Goal: Task Accomplishment & Management: Manage account settings

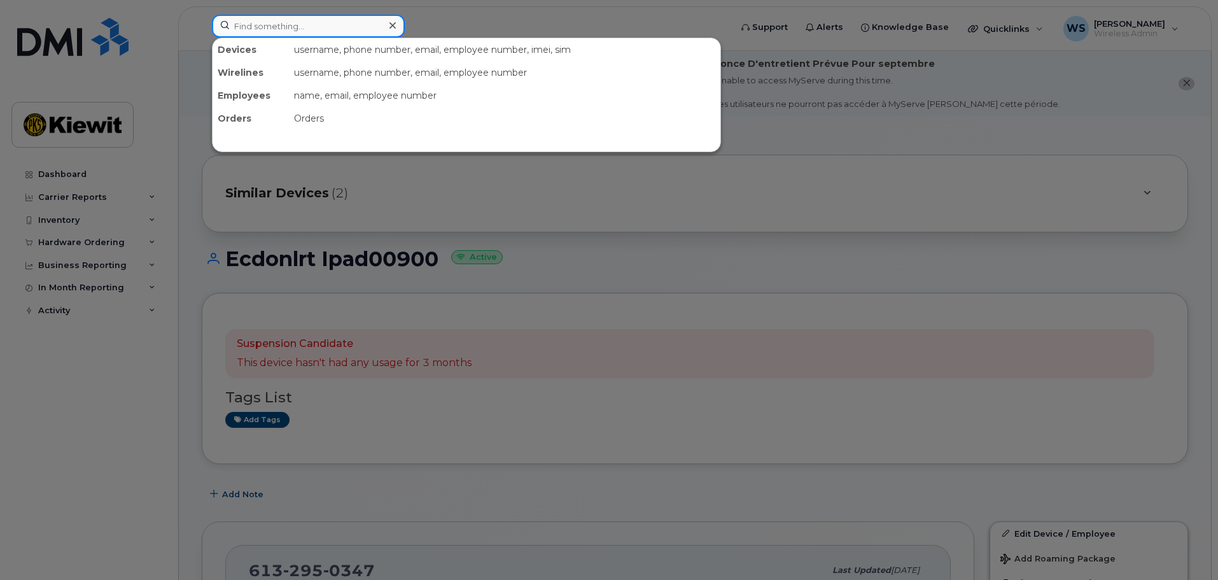
click at [318, 37] on input at bounding box center [308, 26] width 193 height 23
click at [281, 22] on input at bounding box center [308, 26] width 193 height 23
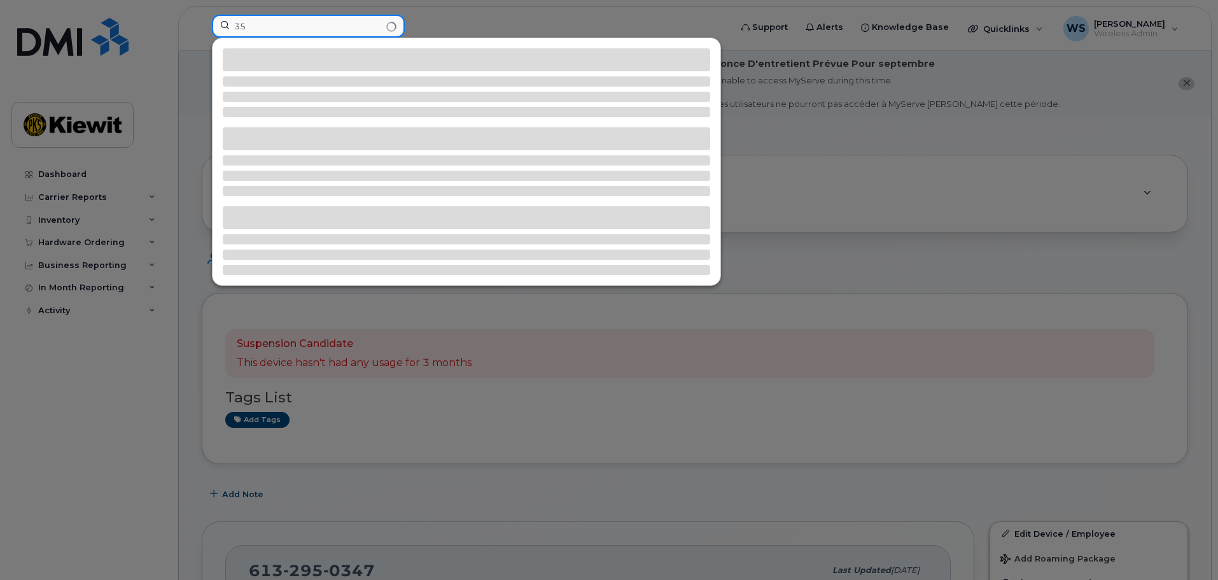
type input "3"
type input "8"
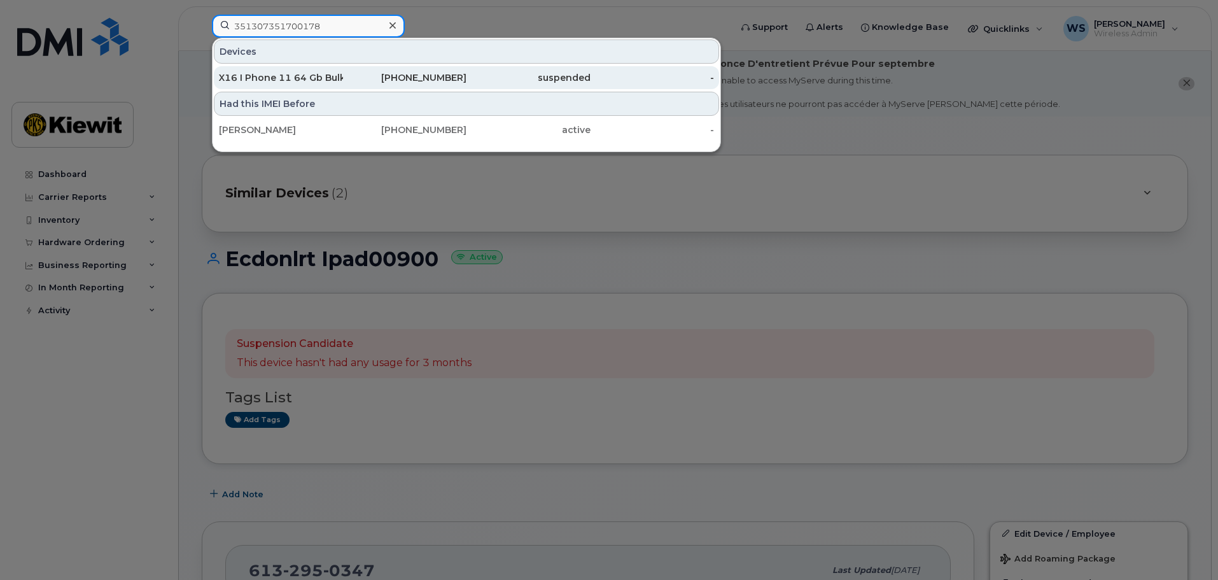
type input "351307351700178"
click at [307, 80] on div "X16 I Phone 11 64 Gb Bulk 13" at bounding box center [281, 77] width 124 height 13
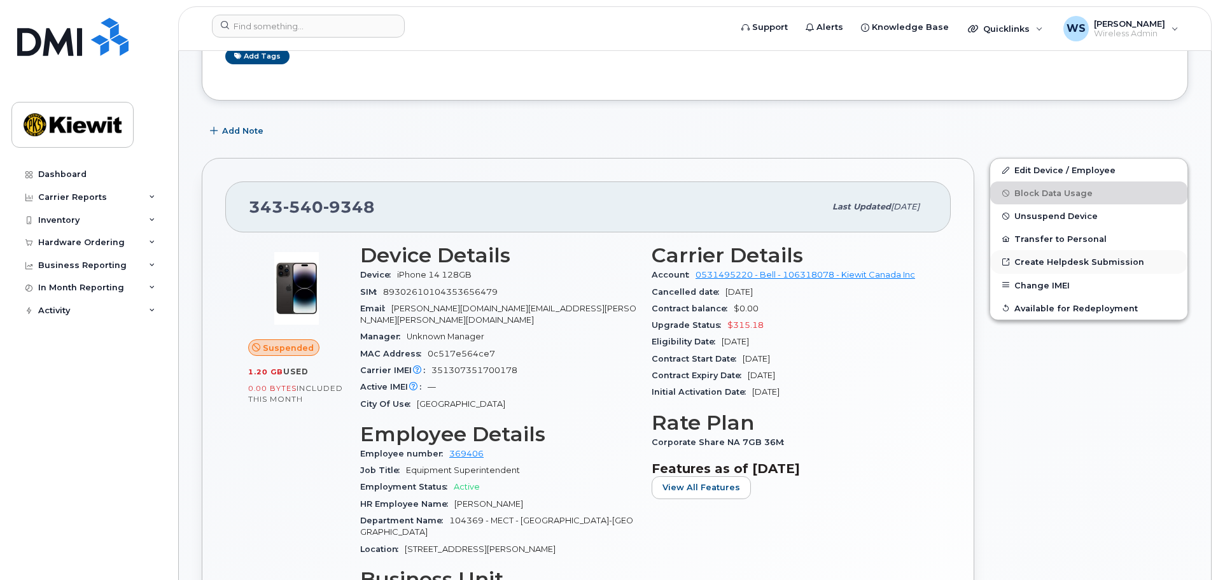
scroll to position [299, 0]
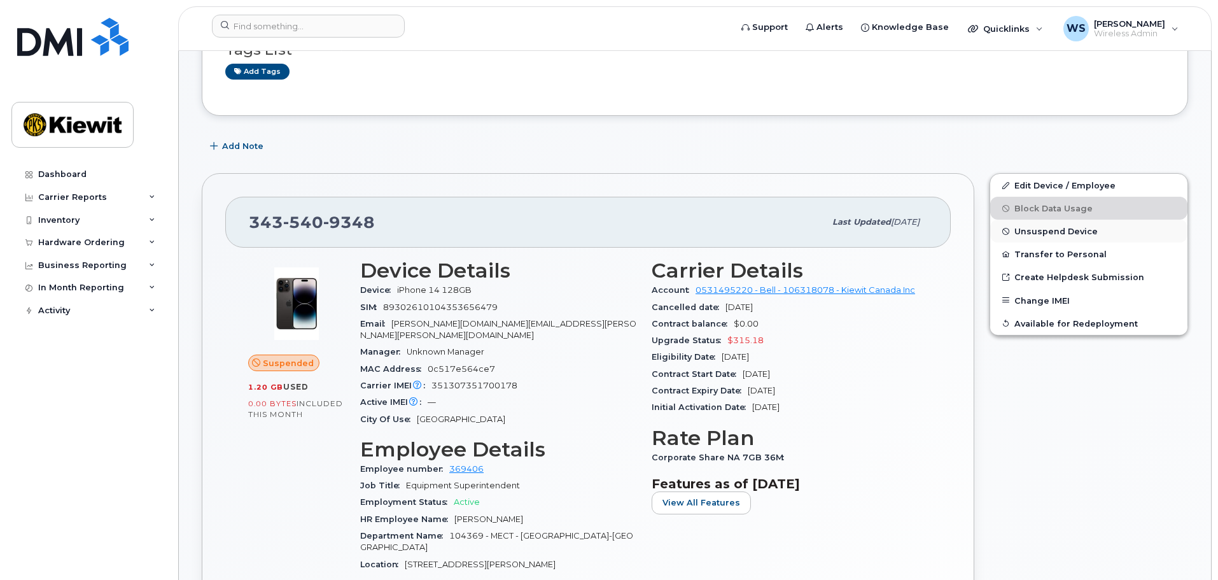
click at [1060, 233] on span "Unsuspend Device" at bounding box center [1055, 232] width 83 height 10
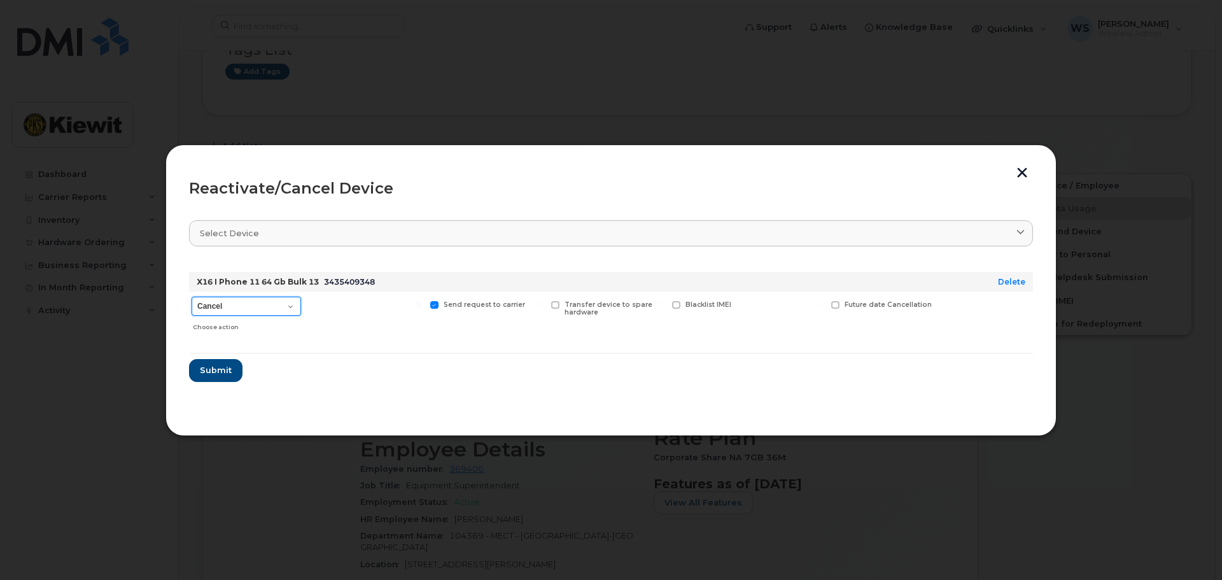
click at [238, 305] on select "Cancel Suspend - Extend Suspension Reactivate" at bounding box center [246, 305] width 109 height 19
select select "[object Object]"
click at [192, 296] on select "Cancel Suspend - Extend Suspension Reactivate" at bounding box center [246, 305] width 109 height 19
click at [209, 380] on button "Submit" at bounding box center [215, 370] width 52 height 23
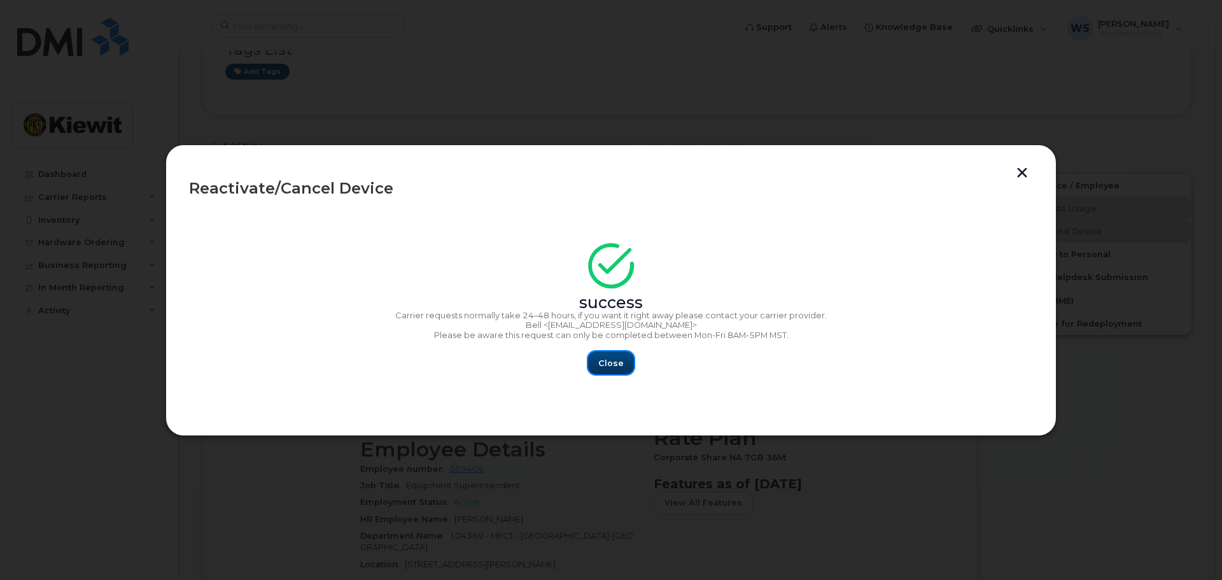
click at [609, 360] on span "Close" at bounding box center [610, 363] width 25 height 12
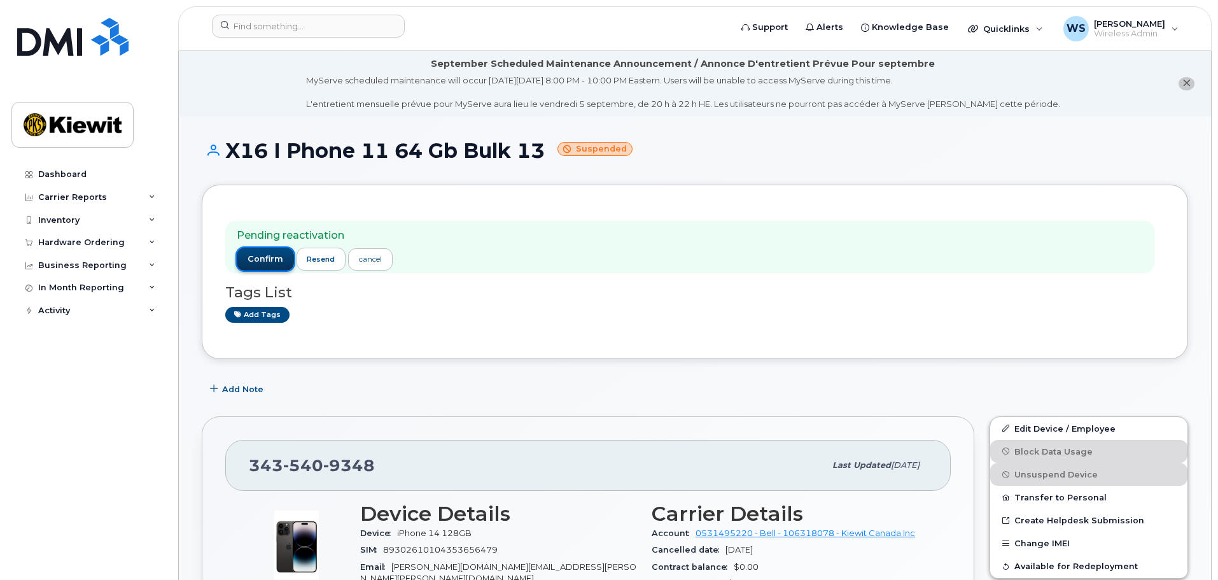
click at [265, 258] on span "confirm" at bounding box center [265, 258] width 36 height 11
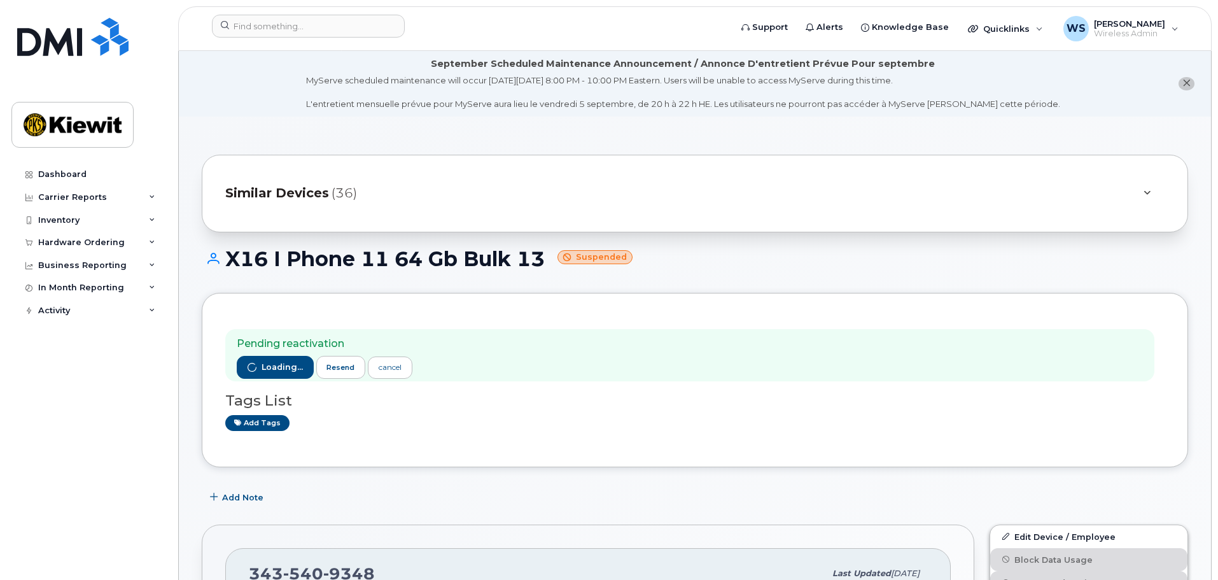
click at [276, 368] on div "Loading... resend cancel" at bounding box center [325, 367] width 176 height 23
click at [280, 363] on span "confirm" at bounding box center [265, 366] width 36 height 11
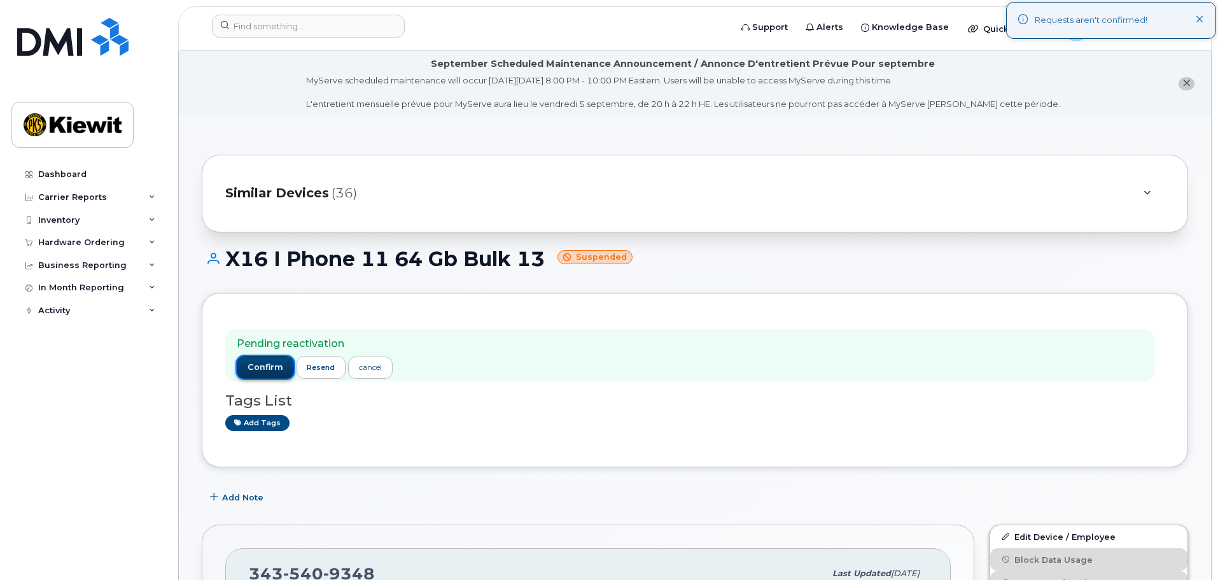
click at [249, 372] on span "confirm" at bounding box center [265, 366] width 36 height 11
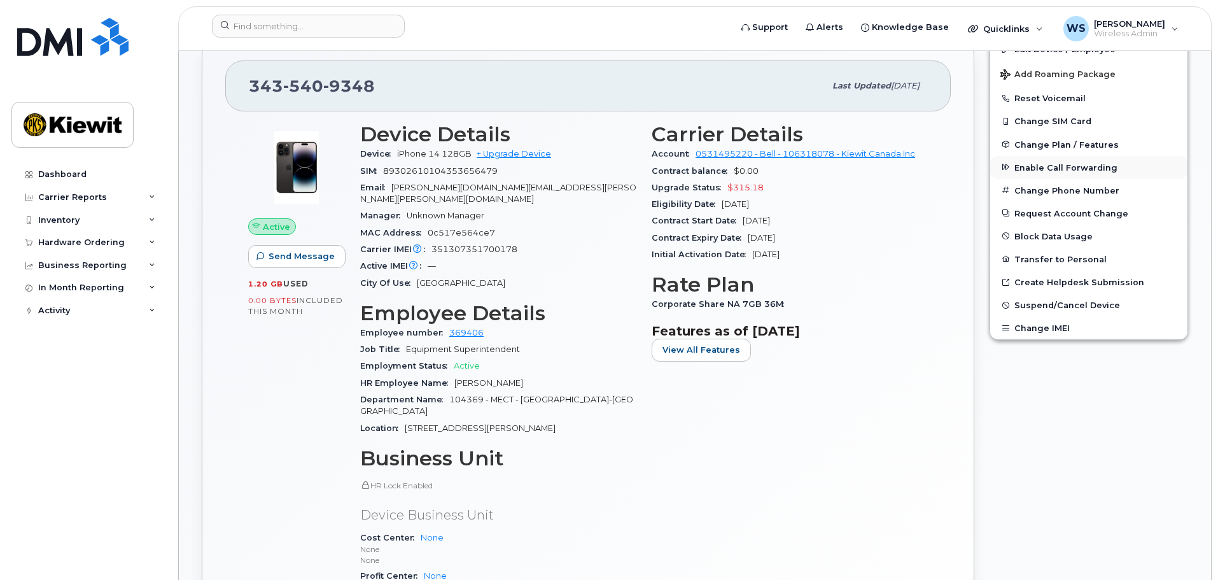
scroll to position [318, 0]
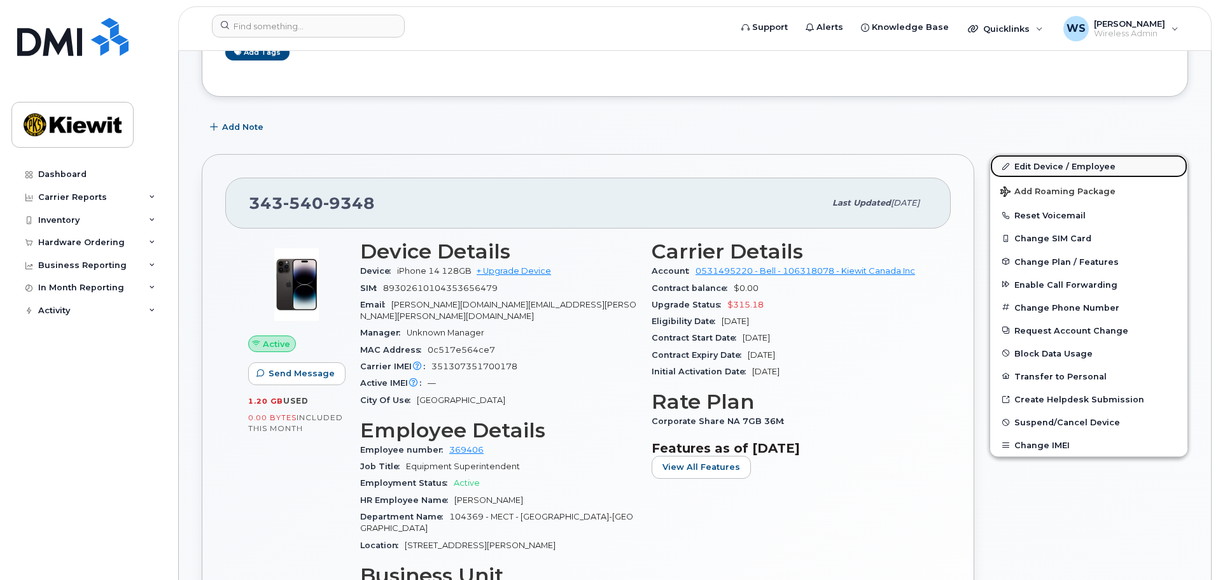
click at [1047, 167] on link "Edit Device / Employee" at bounding box center [1088, 166] width 197 height 23
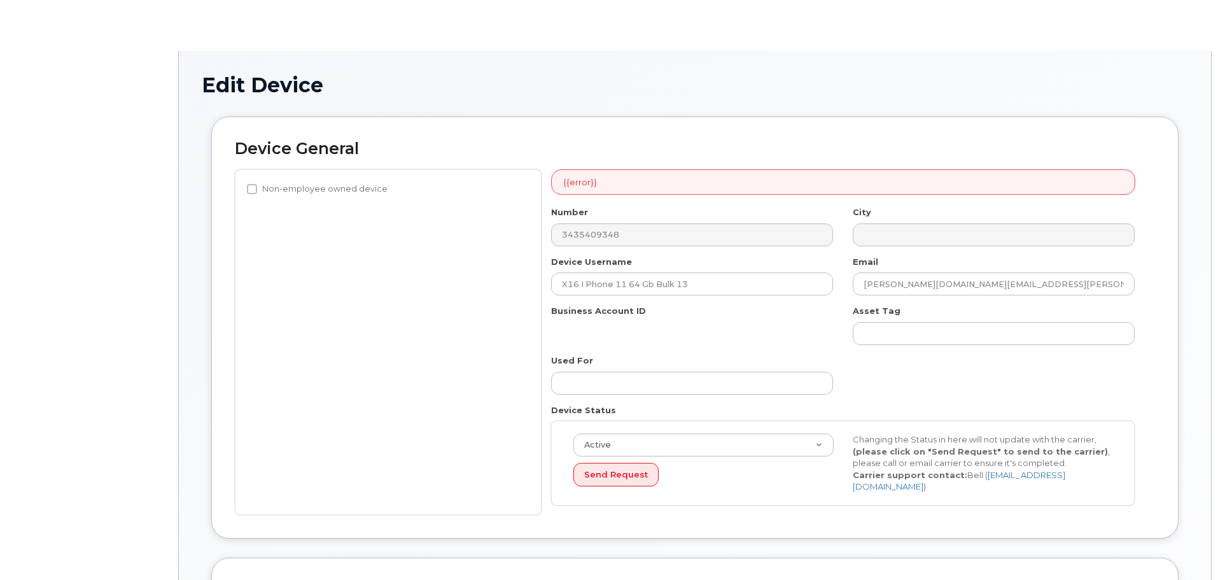
select select "14059"
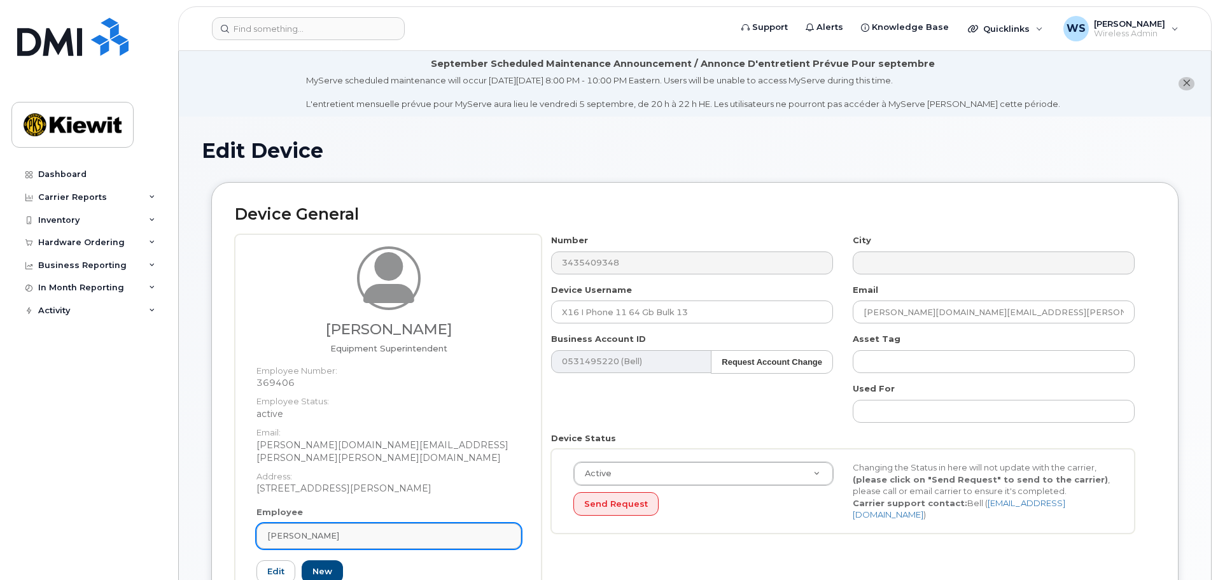
click at [413, 529] on div "Mathieu Dupont" at bounding box center [388, 535] width 243 height 12
paste input "547867"
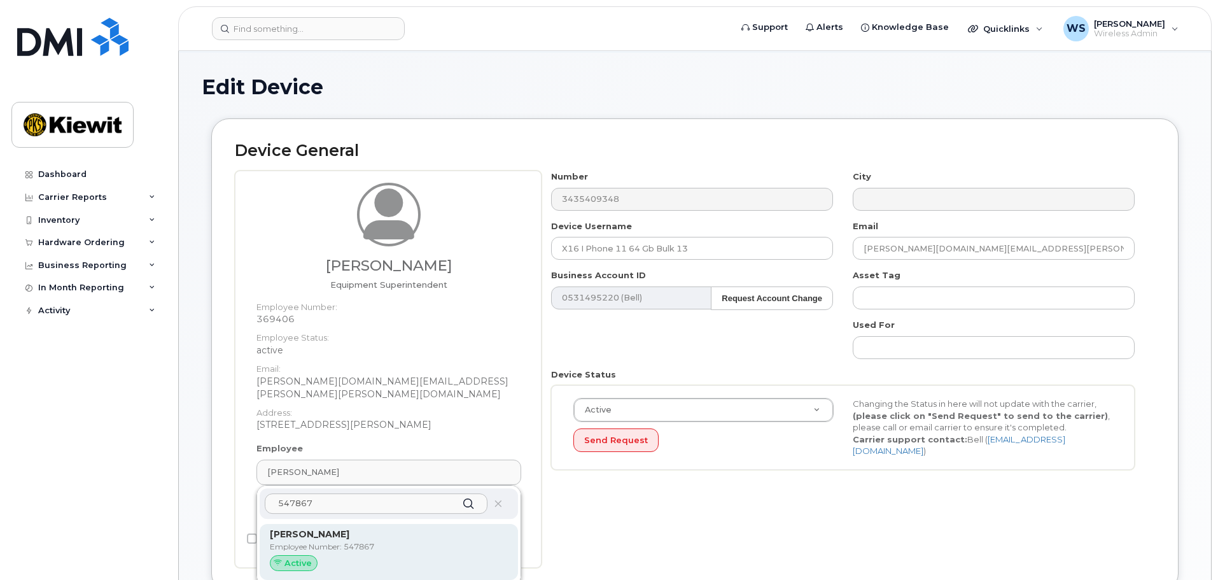
type input "547867"
click at [393, 555] on div "Active" at bounding box center [389, 563] width 238 height 17
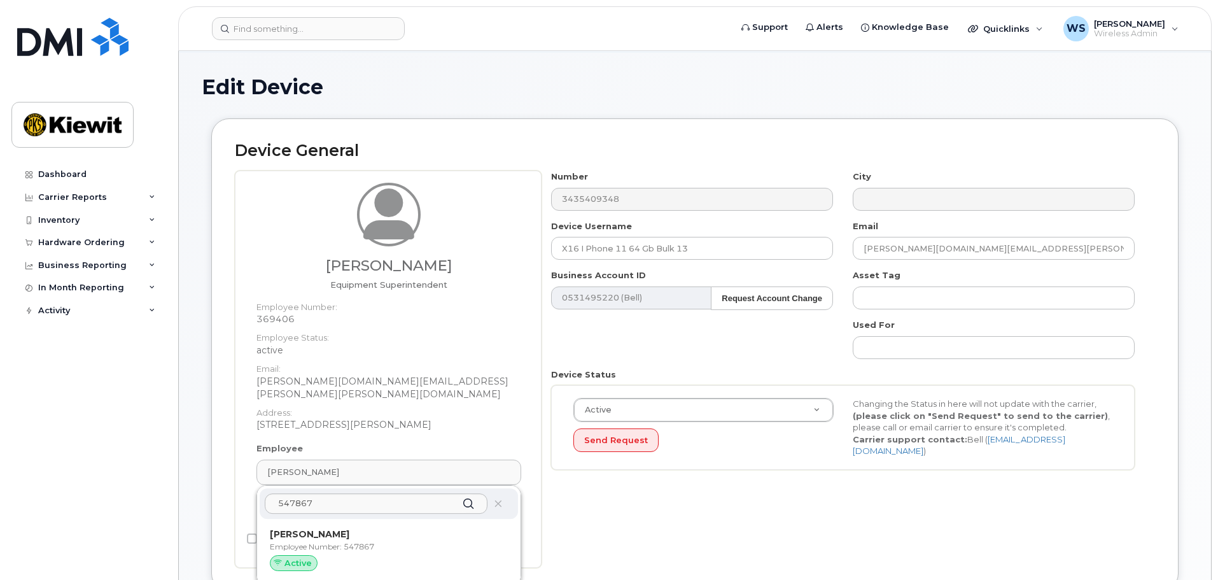
type input "[PERSON_NAME]"
type input "[EMAIL_ADDRESS][DOMAIN_NAME]"
type input "547867"
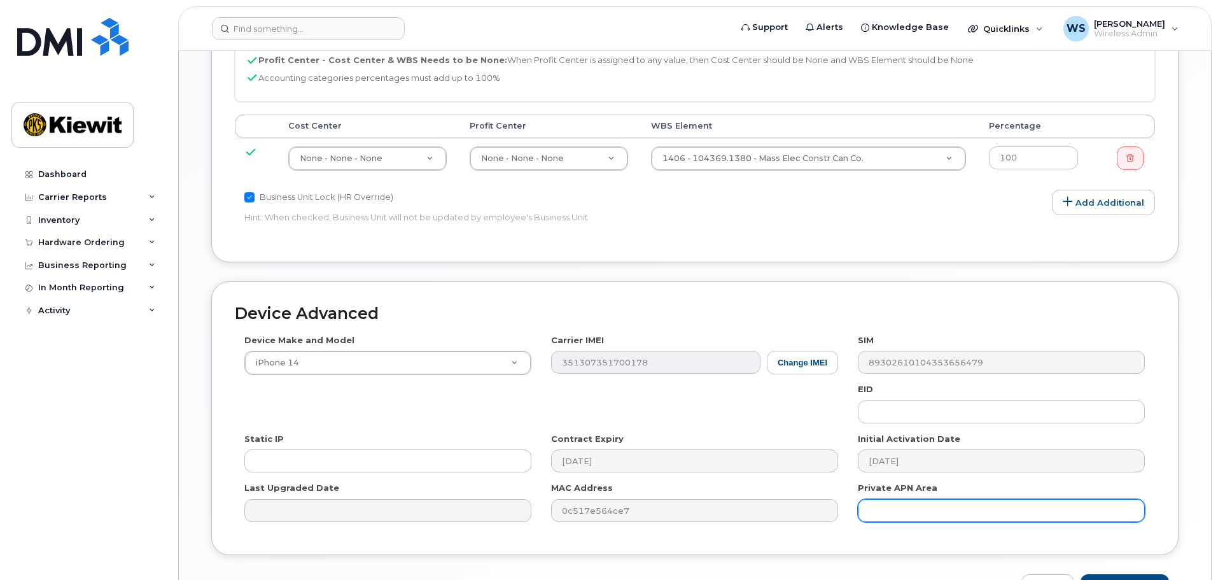
scroll to position [783, 0]
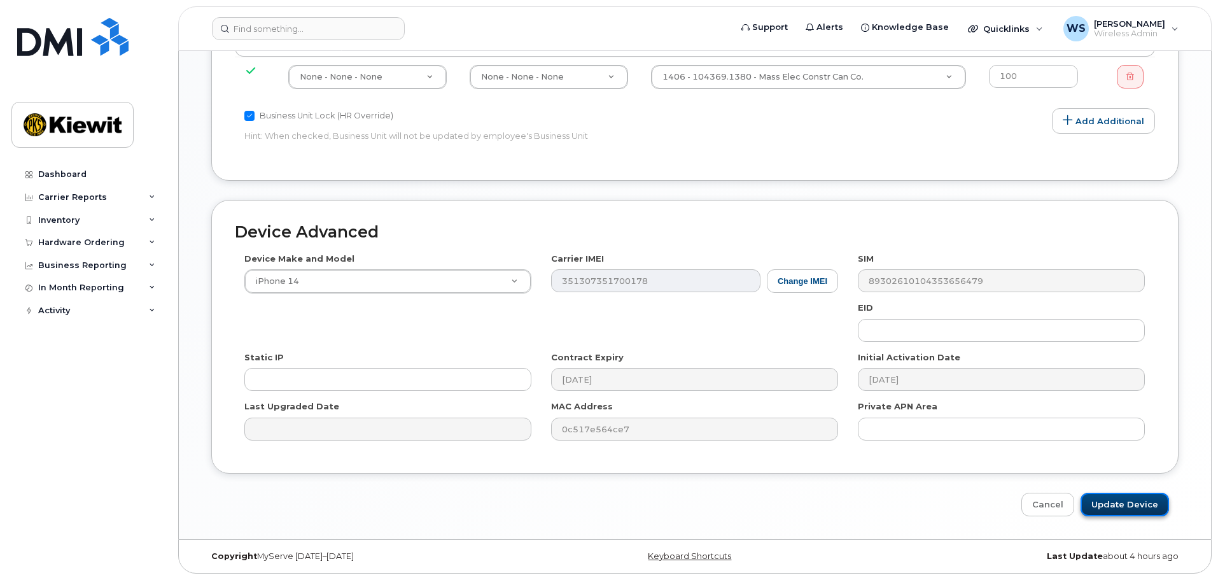
click at [1128, 499] on input "Update Device" at bounding box center [1124, 504] width 88 height 24
type input "Saving..."
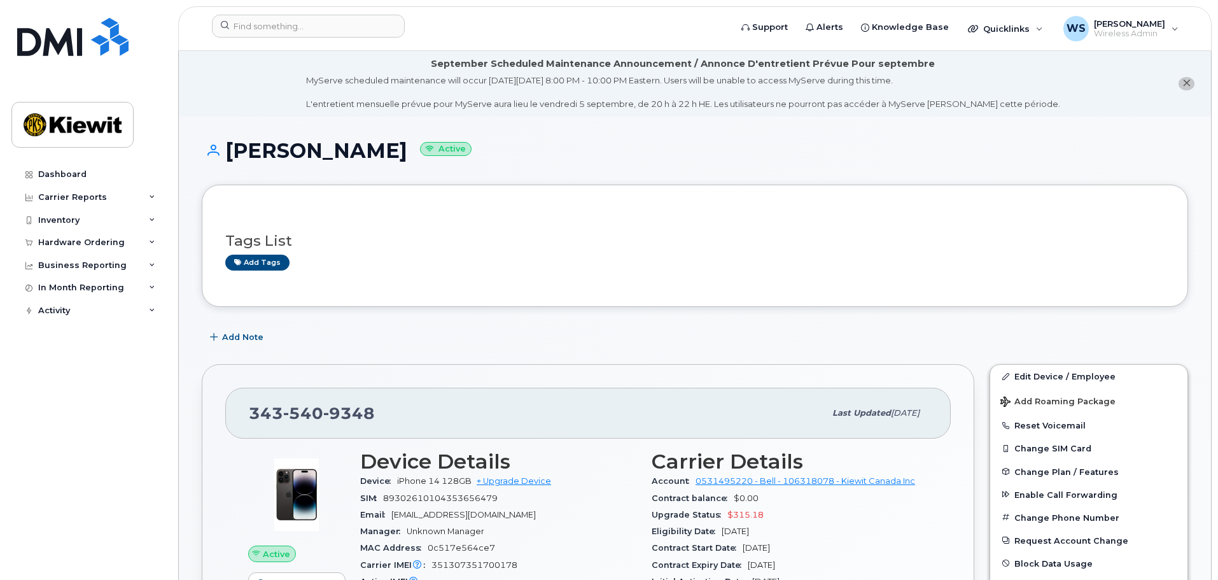
click at [753, 180] on div "[PERSON_NAME] Active" at bounding box center [695, 161] width 986 height 45
